Goal: Transaction & Acquisition: Download file/media

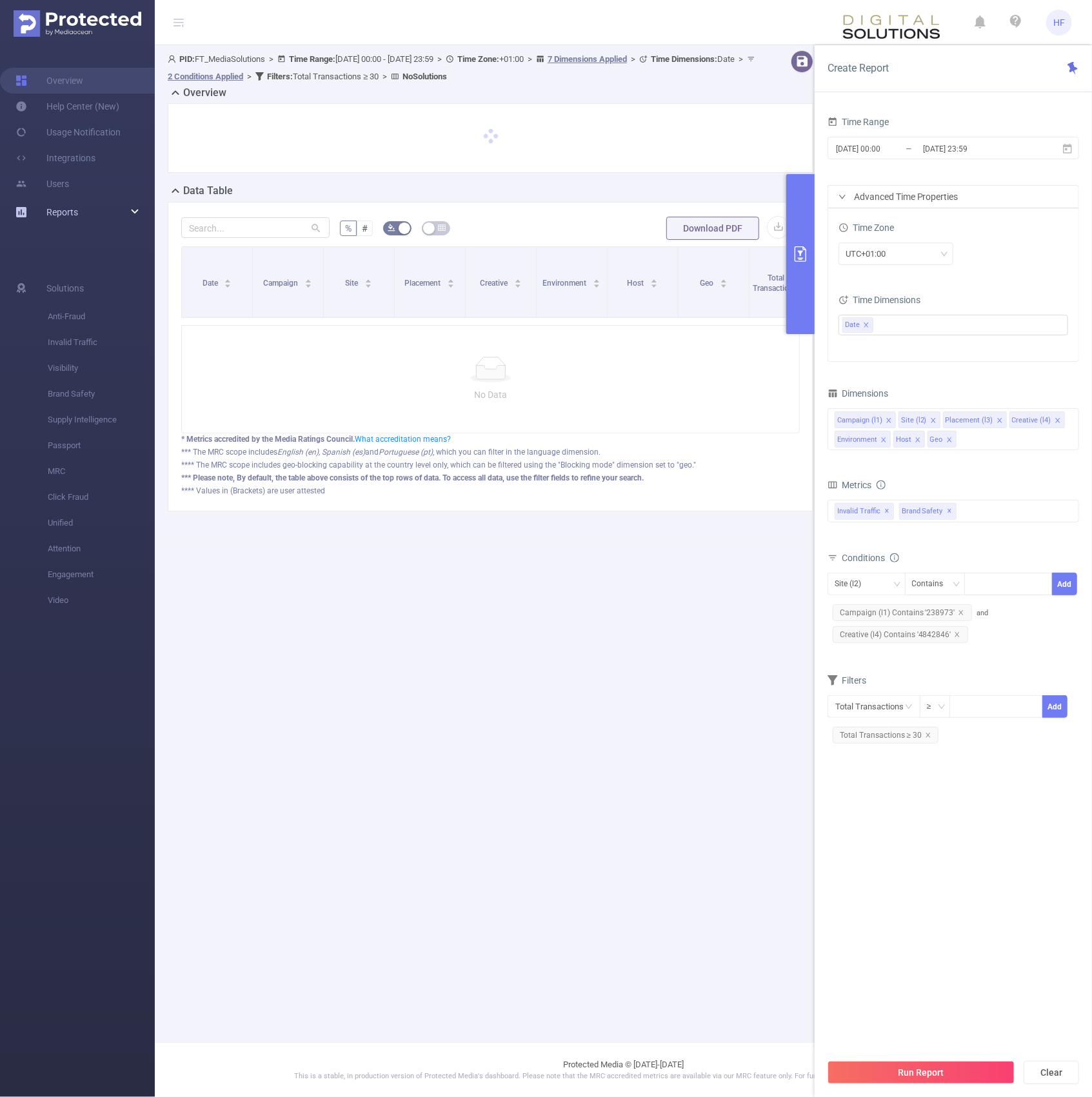
click at [129, 218] on div "Reports" at bounding box center [77, 212] width 155 height 26
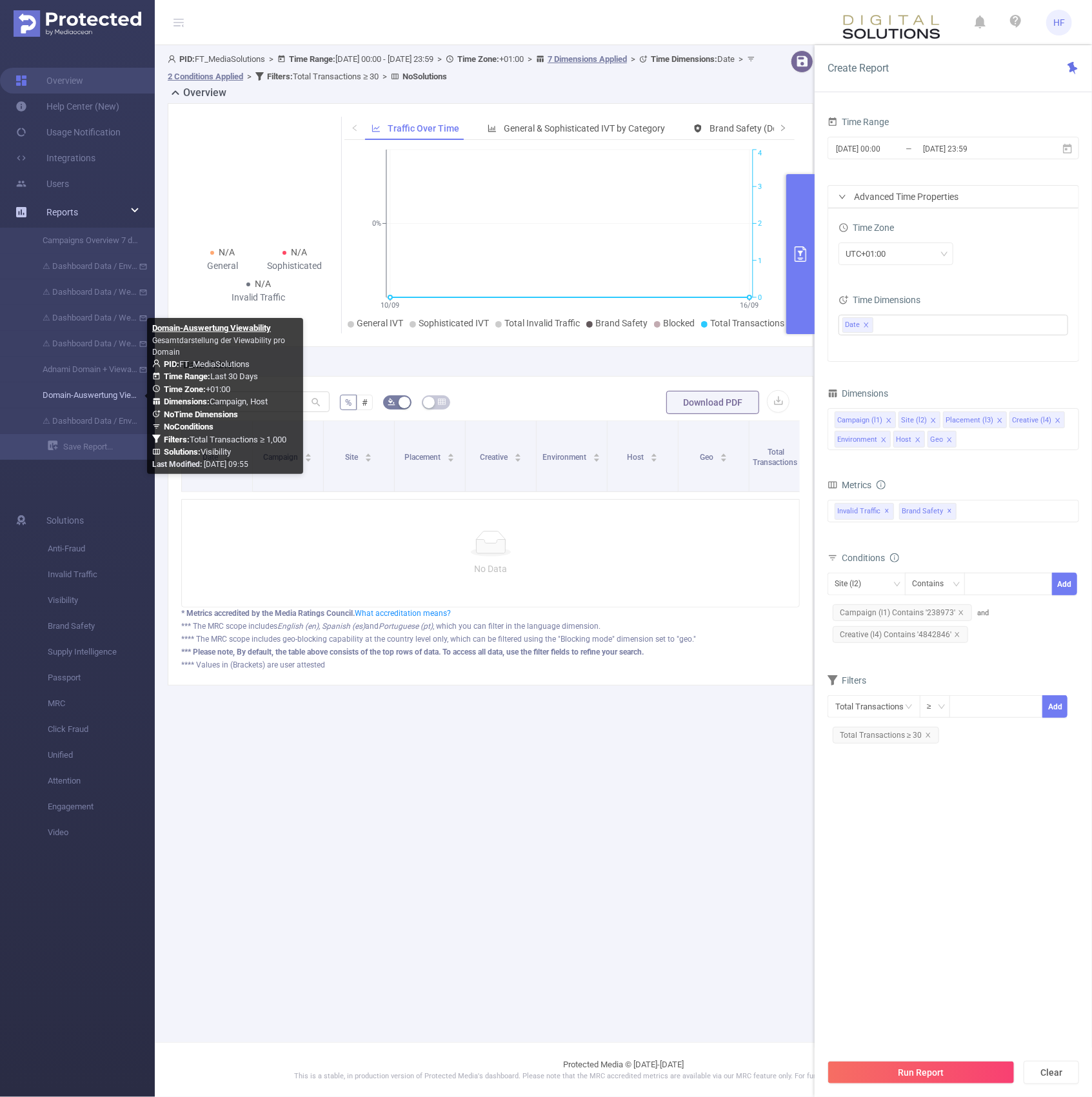
click at [86, 394] on link "Domain-Auswertung Viewability" at bounding box center [82, 396] width 114 height 26
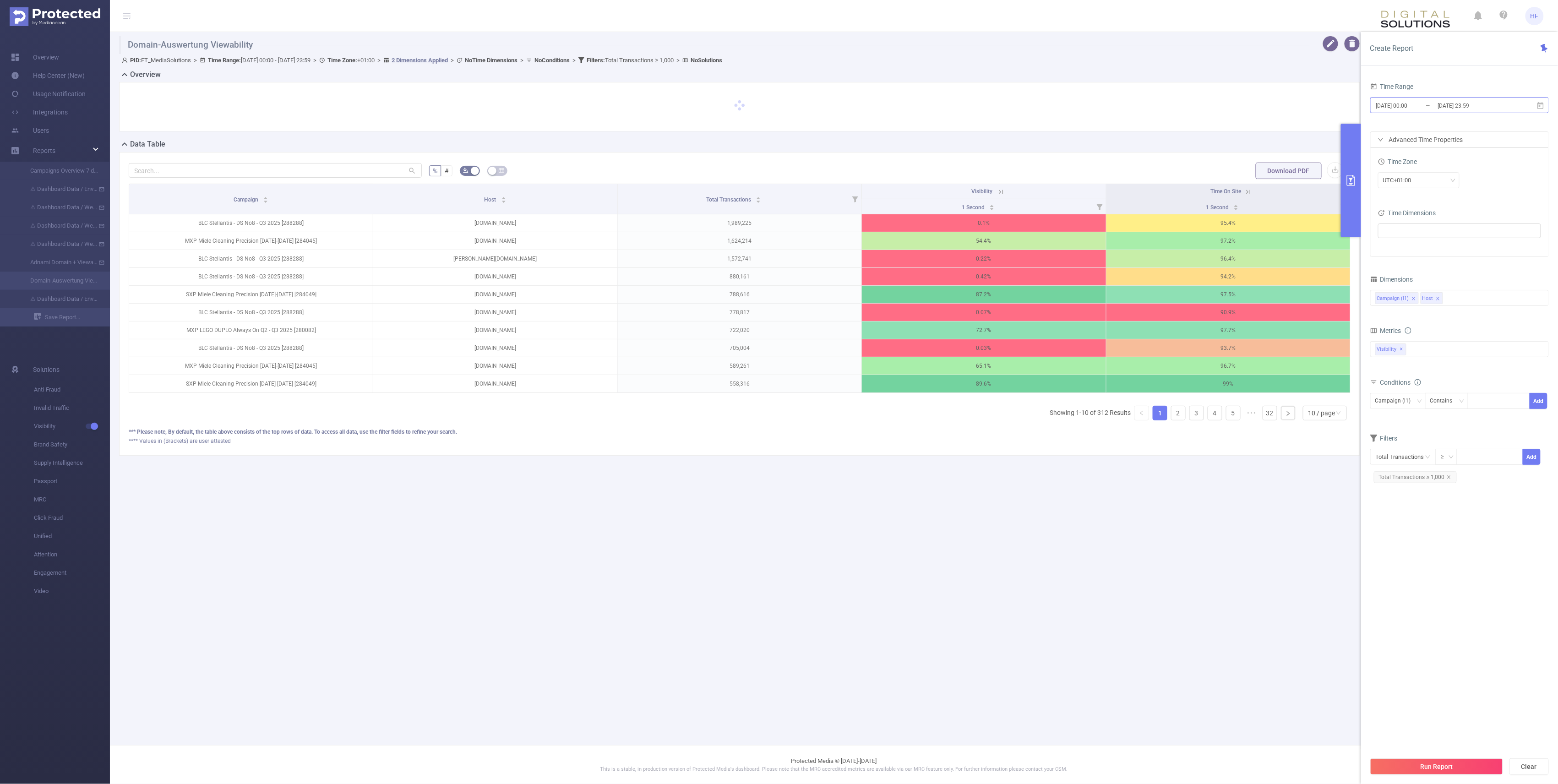
click at [774, 102] on input "[DATE] 00:00" at bounding box center [1412, 106] width 74 height 12
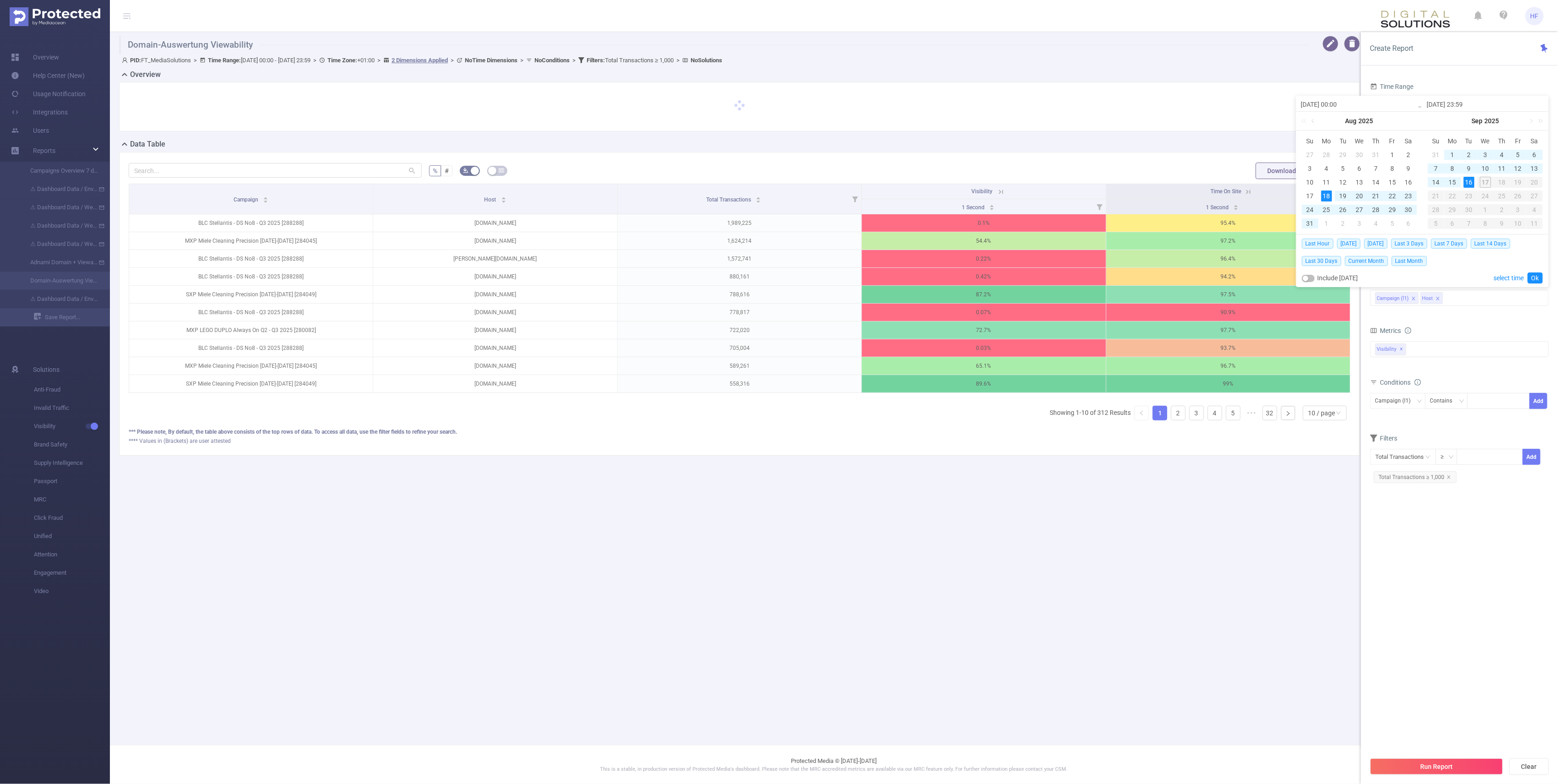
click at [774, 121] on link at bounding box center [1314, 121] width 8 height 18
click at [774, 154] on div "1" at bounding box center [1343, 155] width 11 height 11
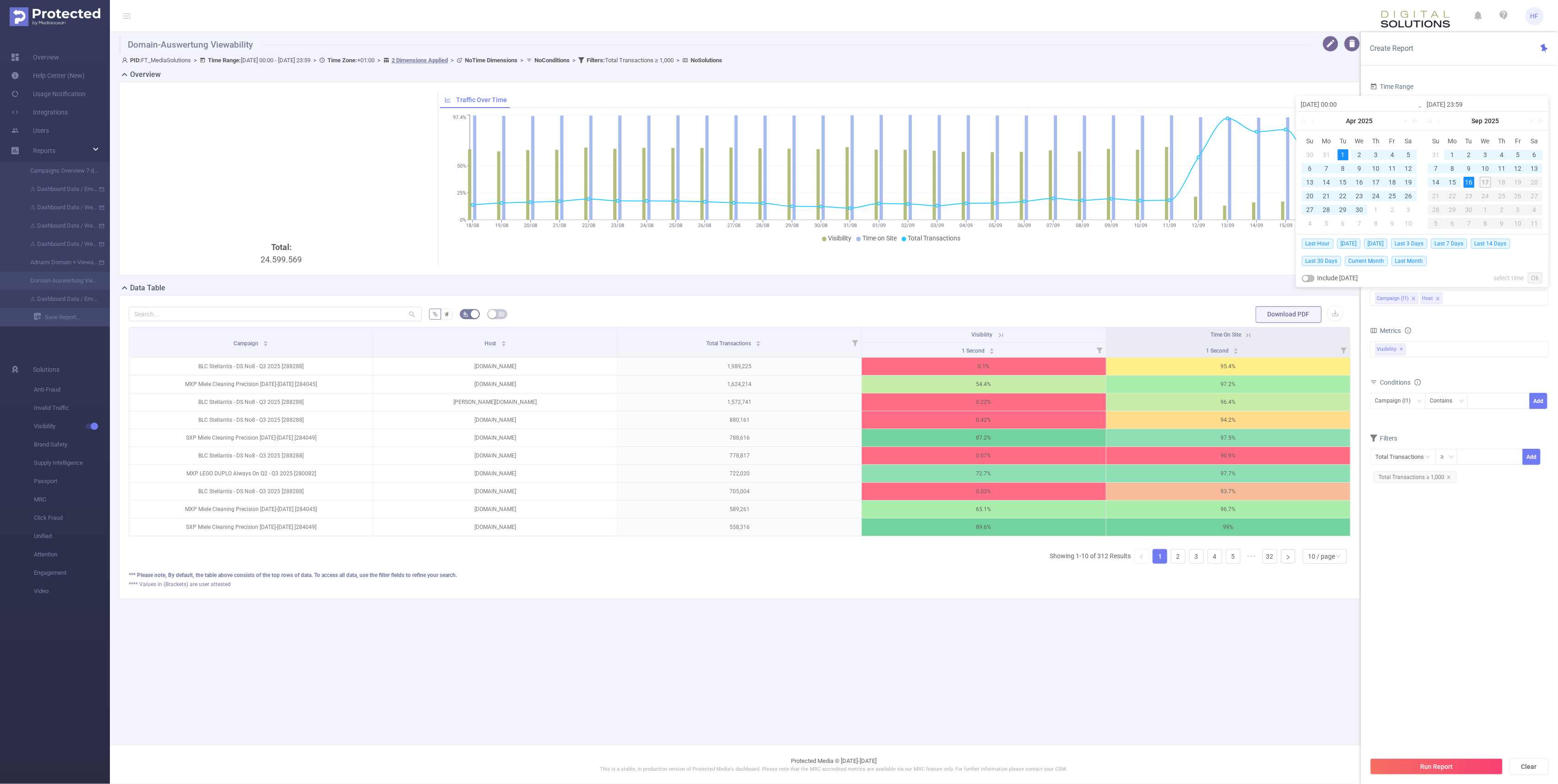
click at [774, 186] on div "16" at bounding box center [1469, 182] width 11 height 11
type input "[DATE] 00:00"
click at [774, 277] on link "Ok" at bounding box center [1535, 278] width 15 height 11
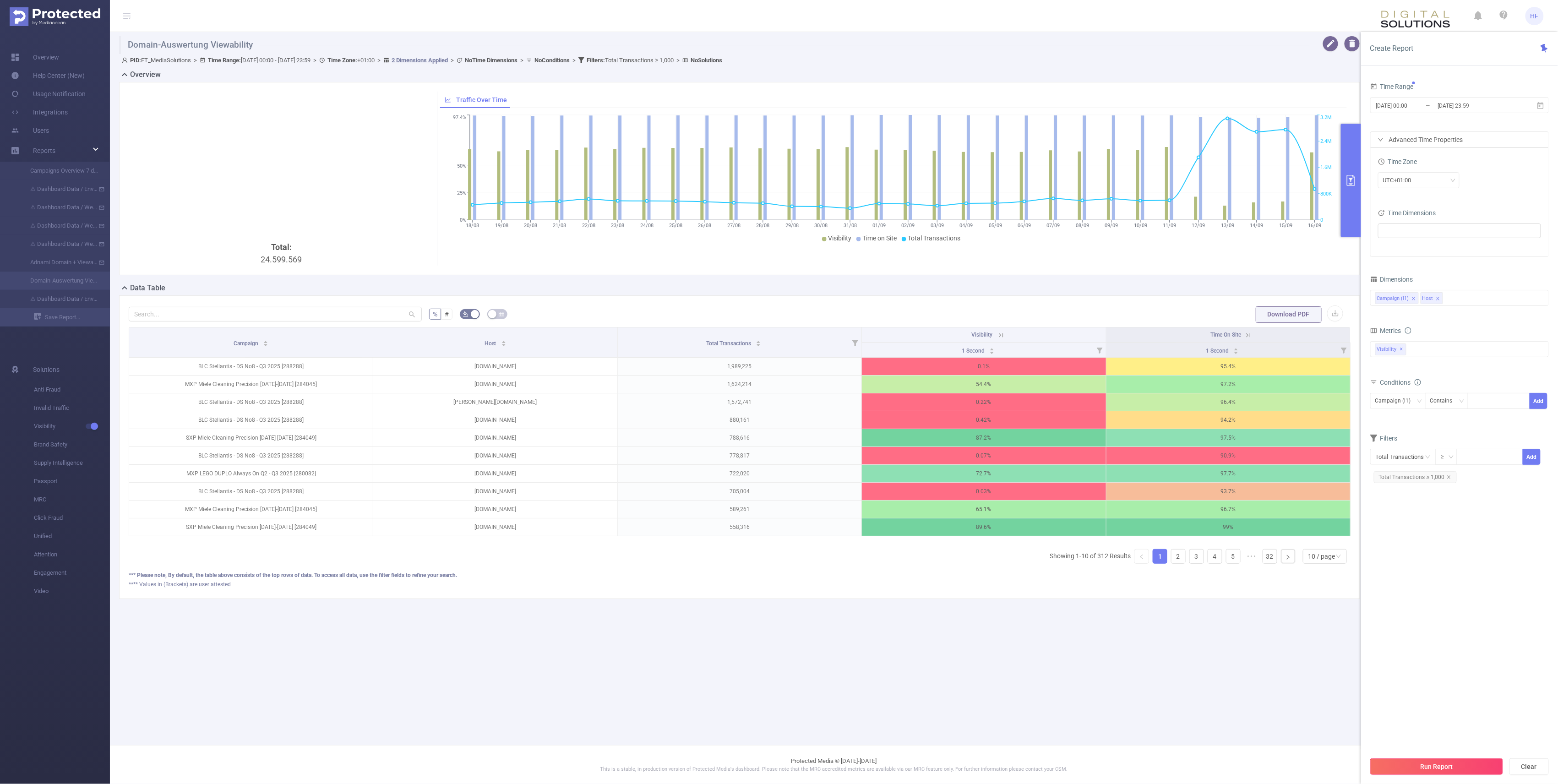
click at [774, 765] on button "Run Report" at bounding box center [1436, 766] width 133 height 16
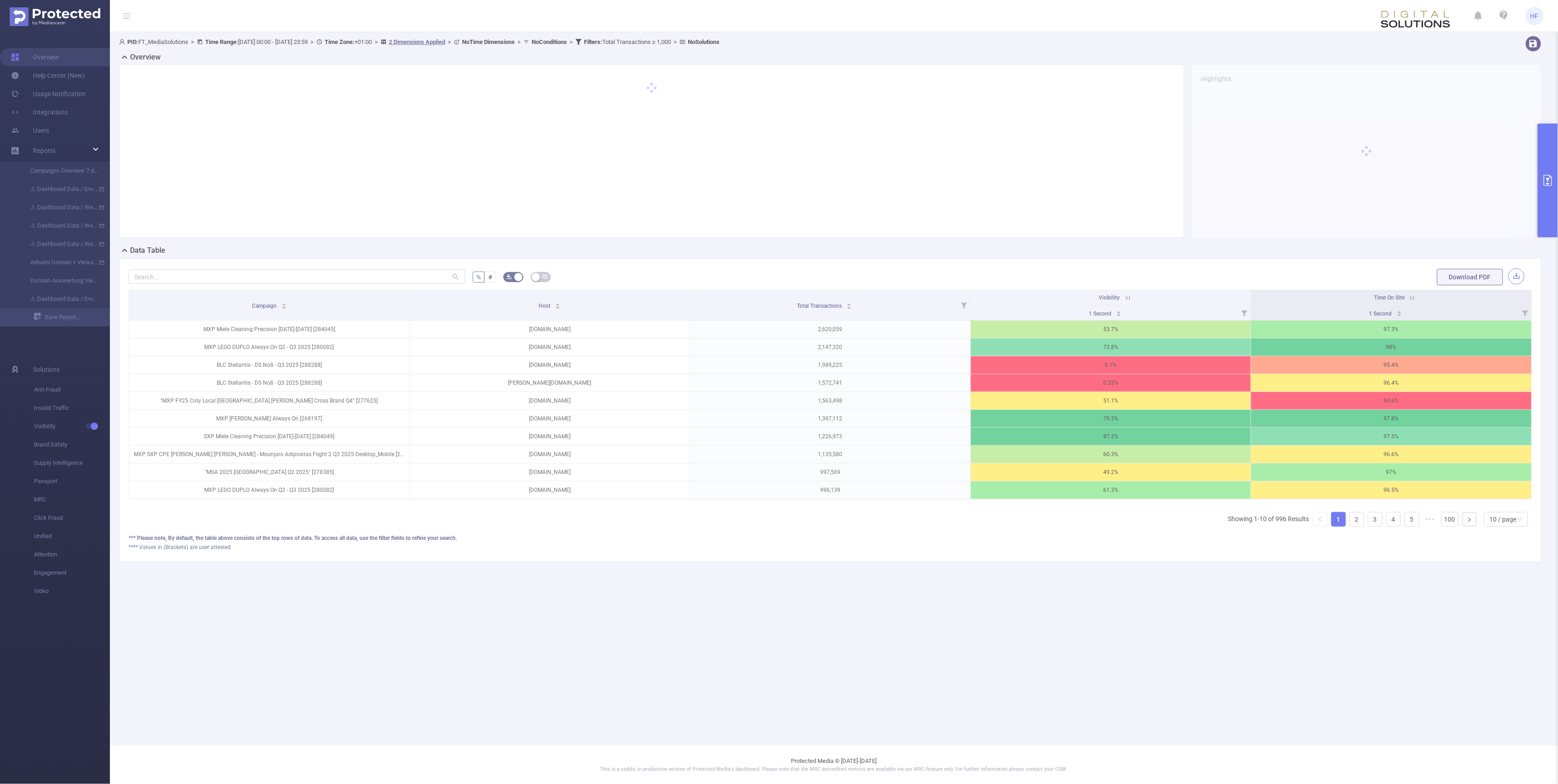
click at [774, 275] on button "button" at bounding box center [1516, 276] width 16 height 16
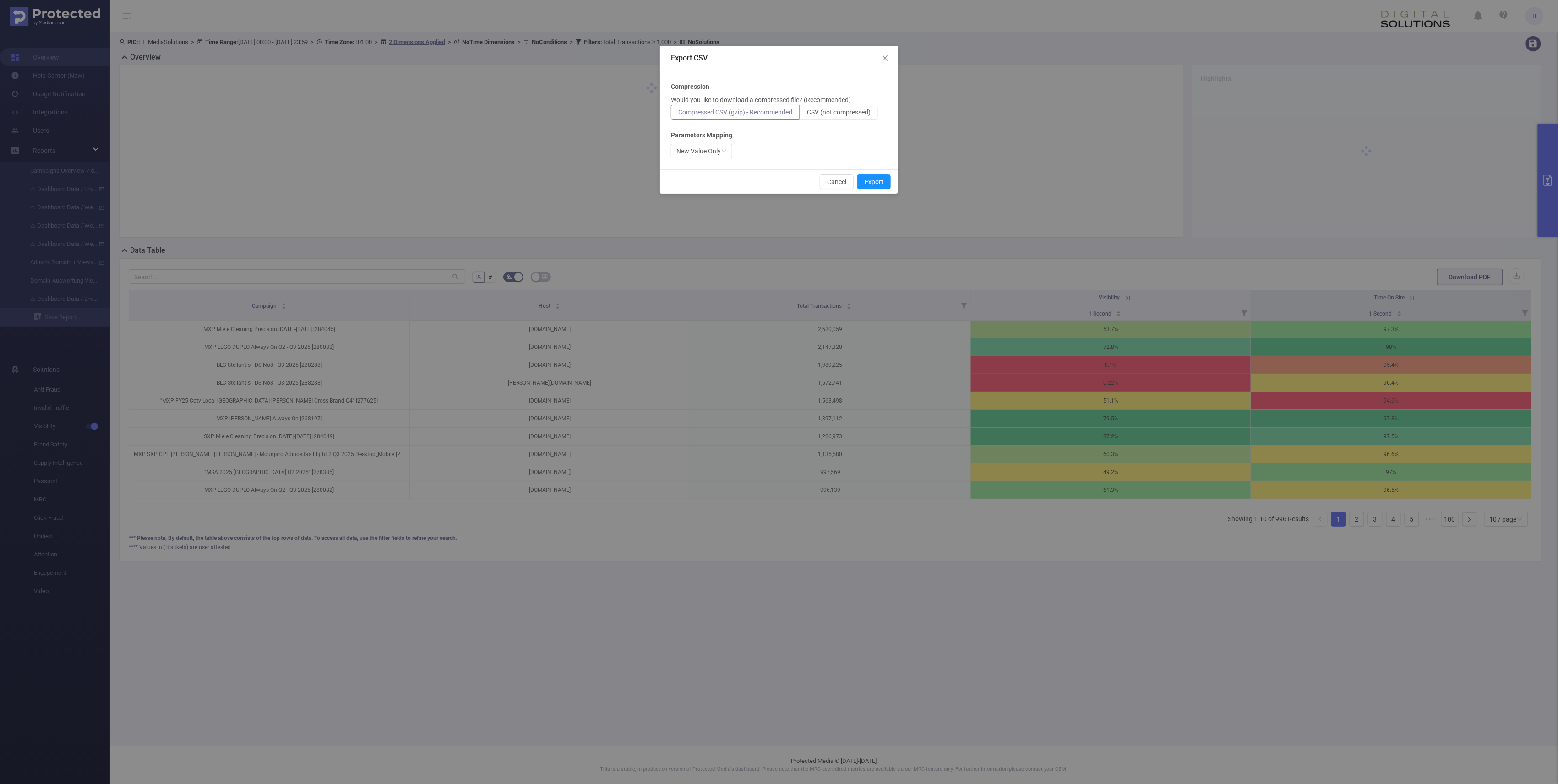
click at [774, 158] on div "Export CSV Compression Would you like to download a compressed file? (Recommend…" at bounding box center [779, 392] width 1558 height 784
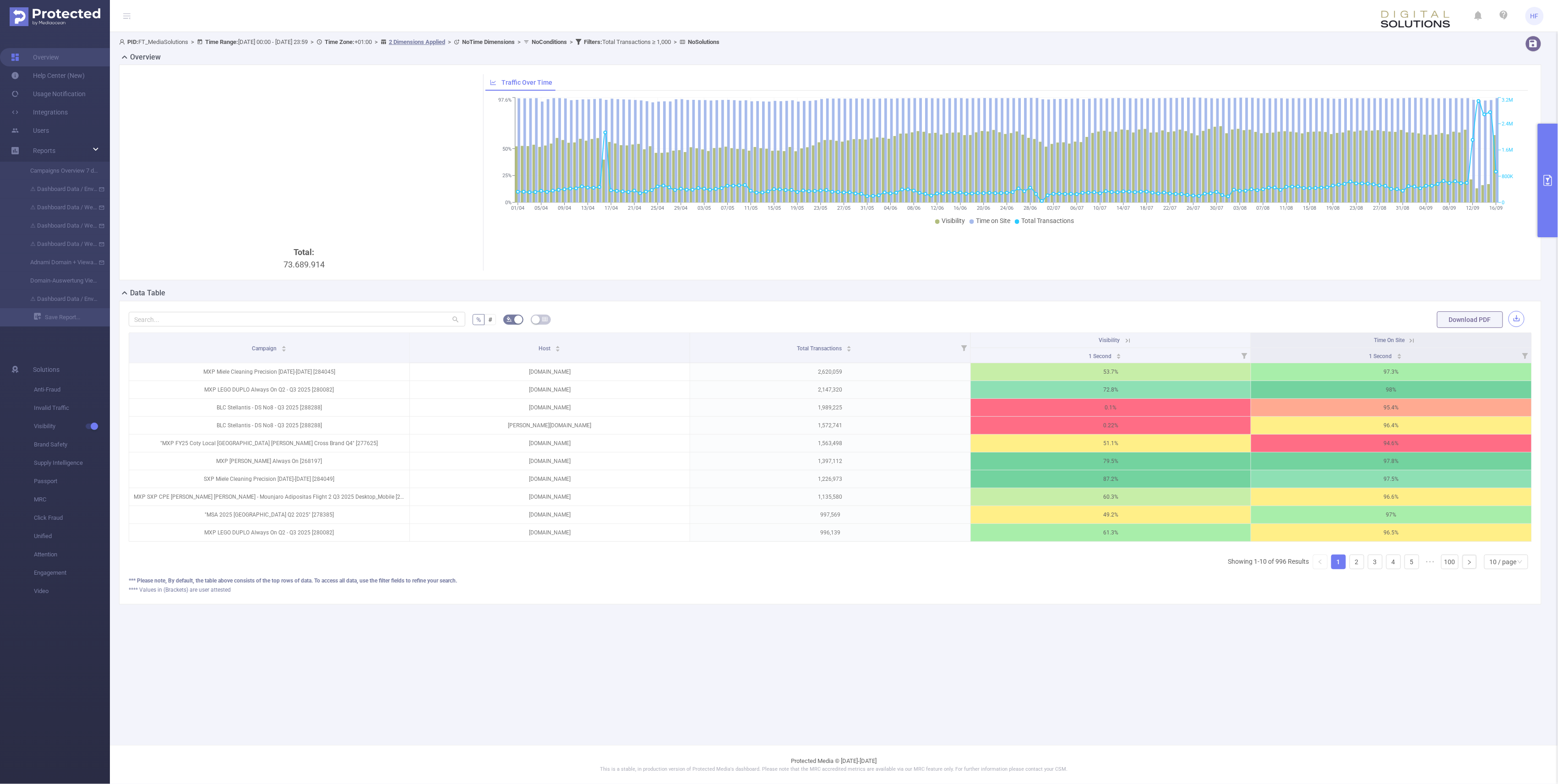
click at [774, 317] on button "button" at bounding box center [1516, 319] width 16 height 16
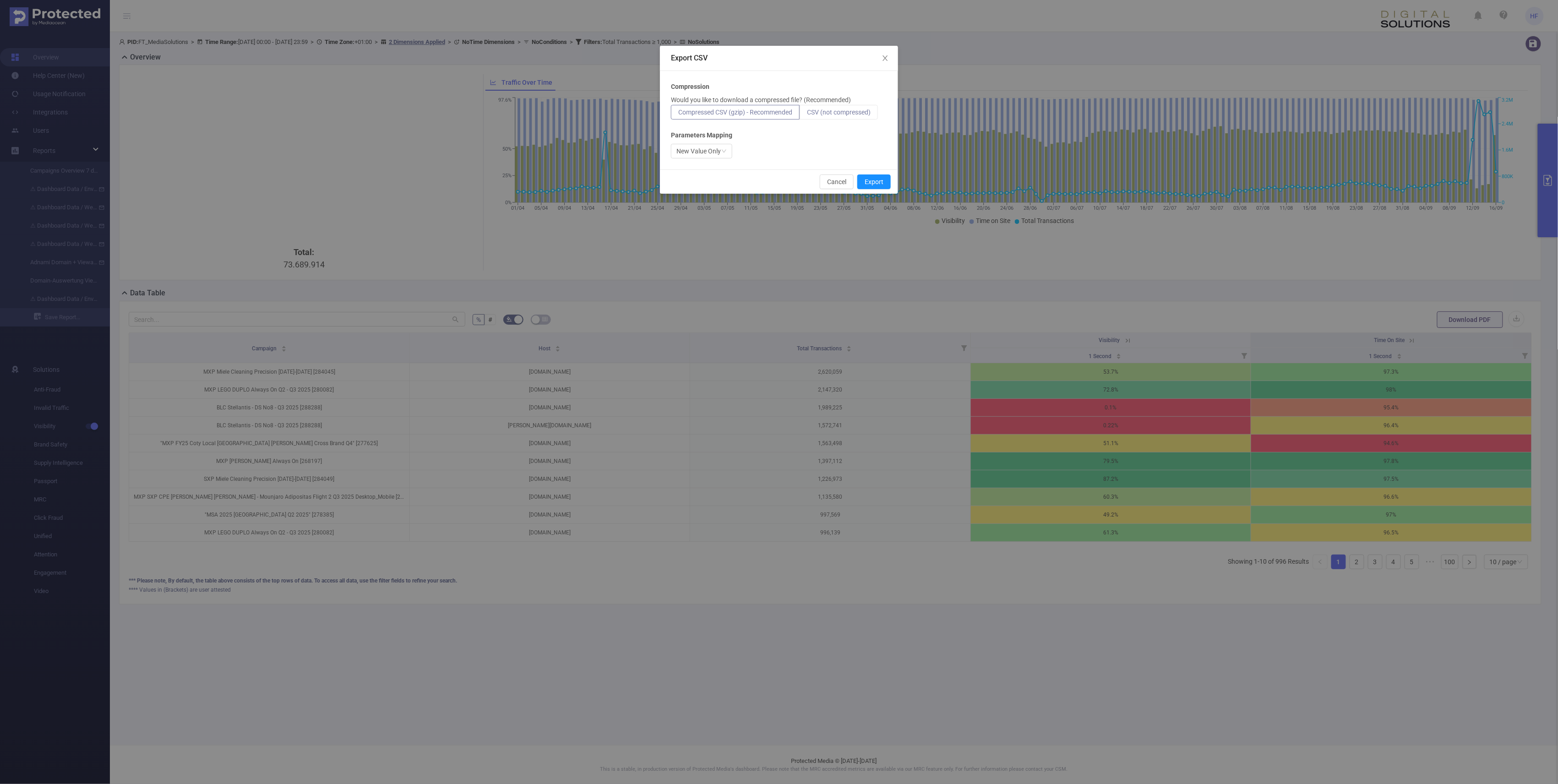
click at [774, 110] on span "CSV (not compressed)" at bounding box center [838, 112] width 64 height 7
click at [774, 115] on input "CSV (not compressed)" at bounding box center [807, 115] width 0 height 0
click at [724, 152] on icon "icon: down" at bounding box center [724, 151] width 5 height 3
click at [724, 152] on icon "icon: down" at bounding box center [724, 151] width 5 height 5
click at [719, 152] on div "New Value Only" at bounding box center [698, 151] width 44 height 14
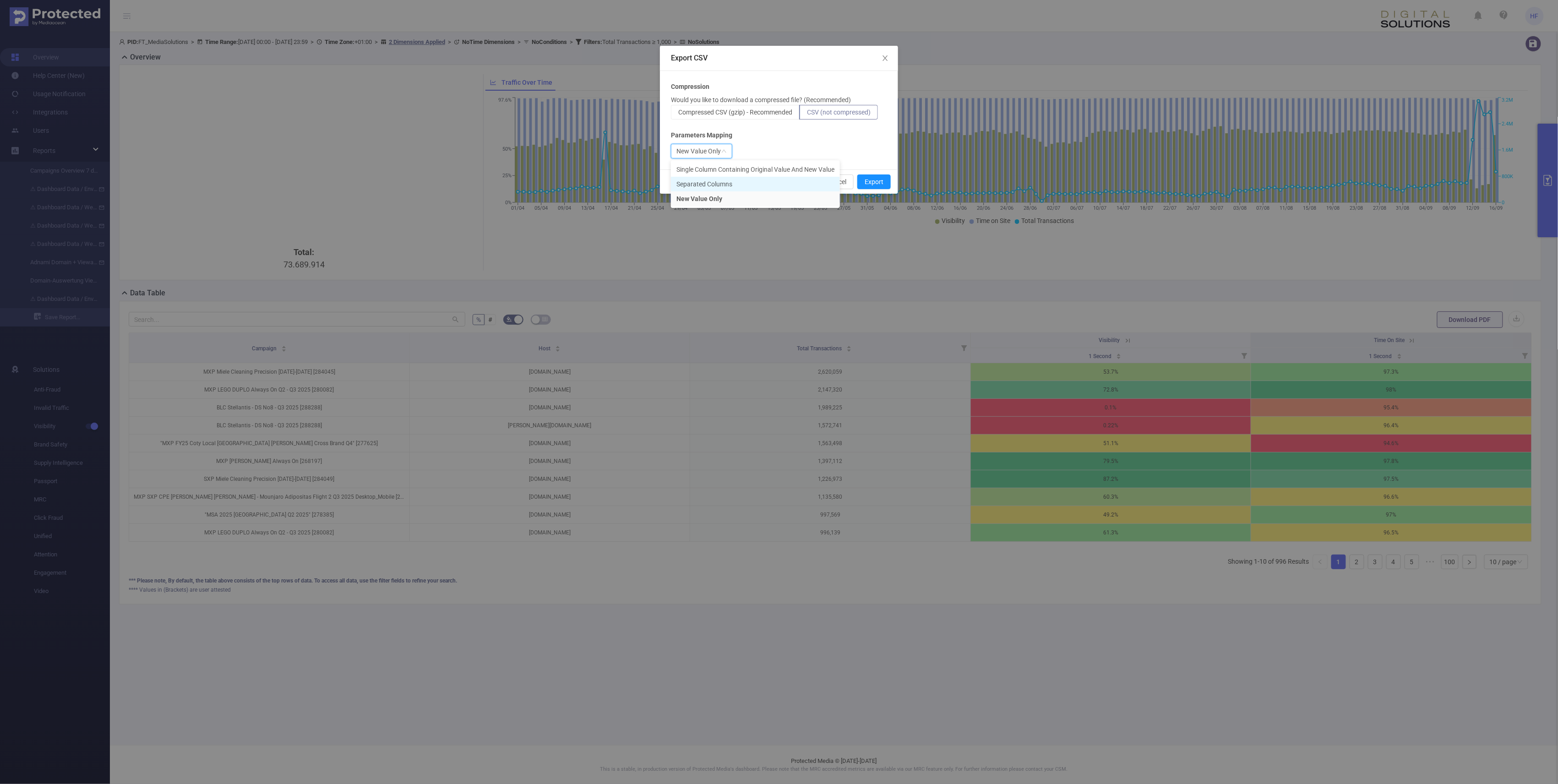
click at [719, 182] on li "Separated Columns" at bounding box center [755, 184] width 169 height 15
click at [774, 180] on button "Export" at bounding box center [873, 182] width 33 height 15
